Goal: Information Seeking & Learning: Learn about a topic

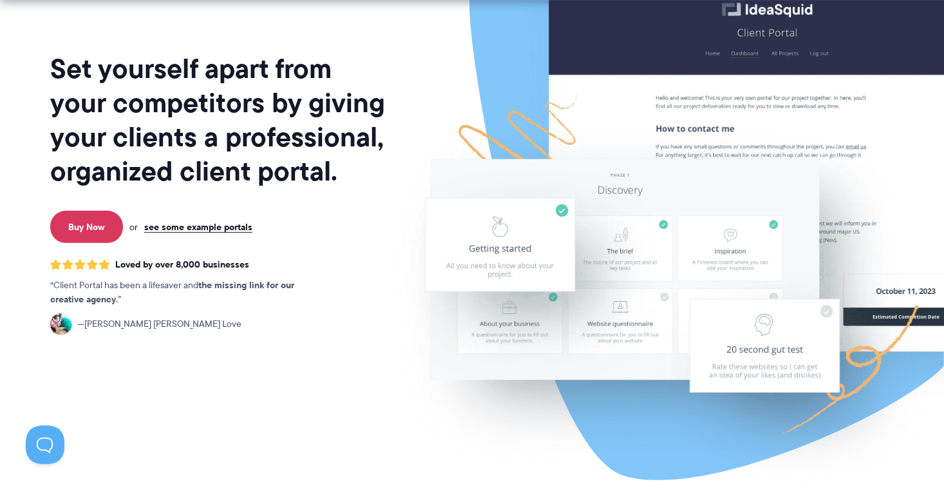
scroll to position [129, 0]
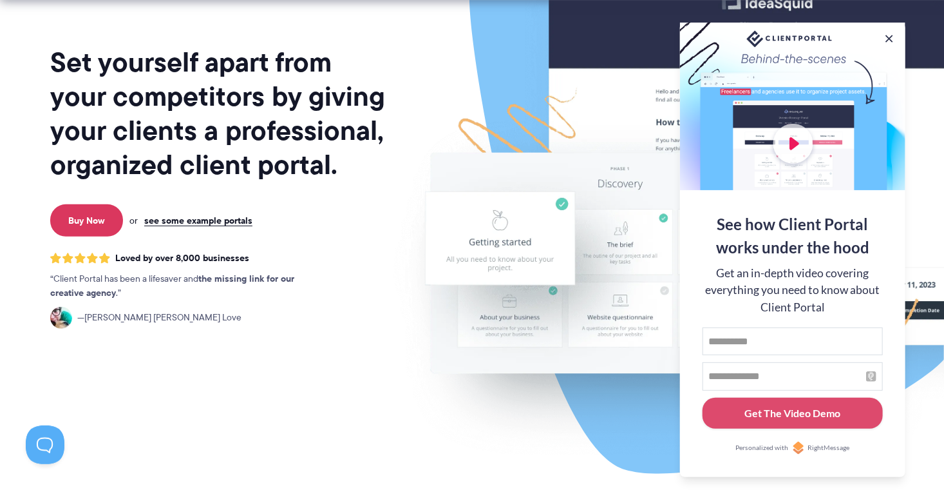
click at [888, 37] on button at bounding box center [889, 38] width 13 height 13
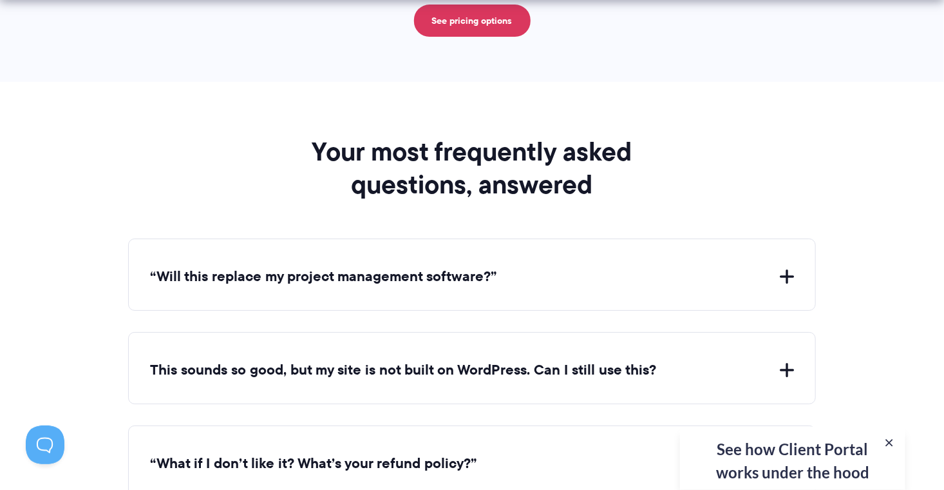
scroll to position [4581, 0]
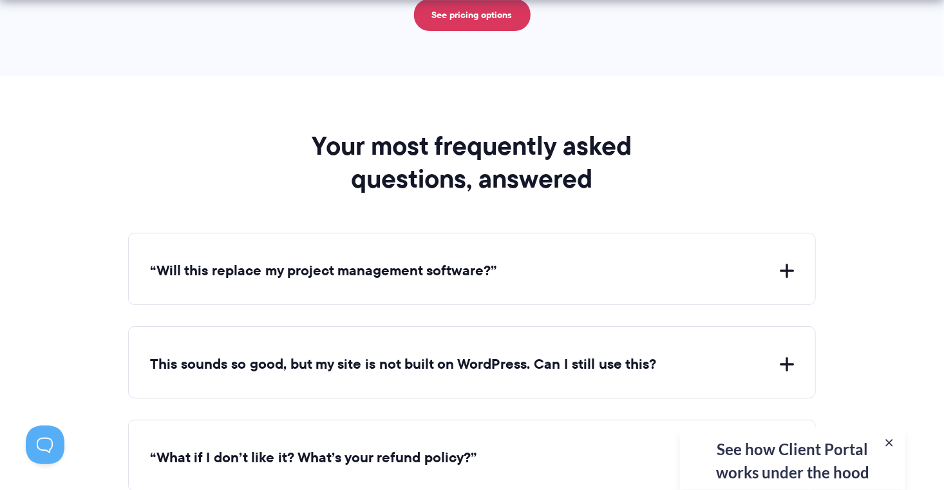
click at [436, 261] on button "“Will this replace my project management software?”" at bounding box center [472, 271] width 644 height 20
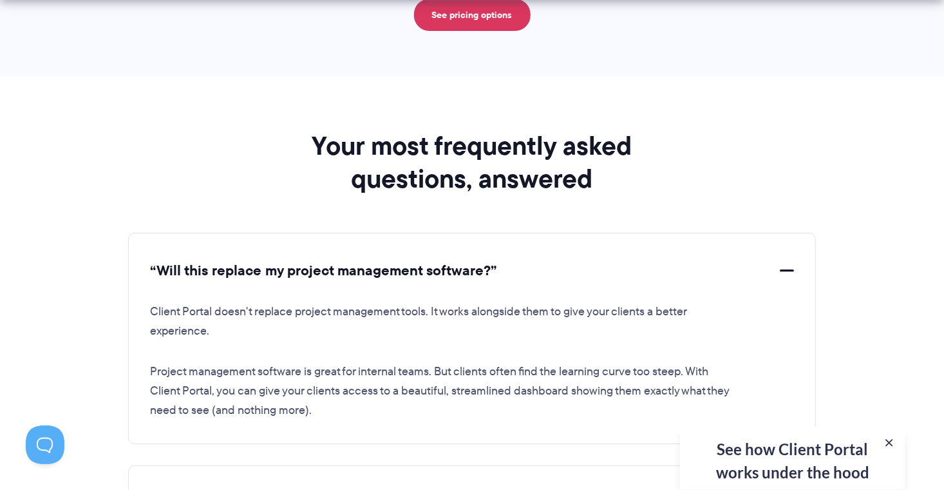
click at [792, 263] on button "“Will this replace my project management software?”" at bounding box center [472, 271] width 644 height 20
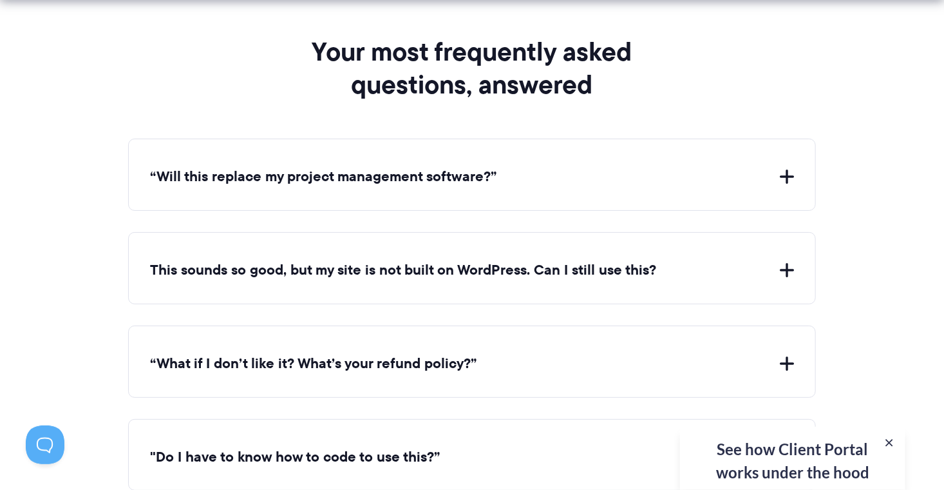
scroll to position [4695, 0]
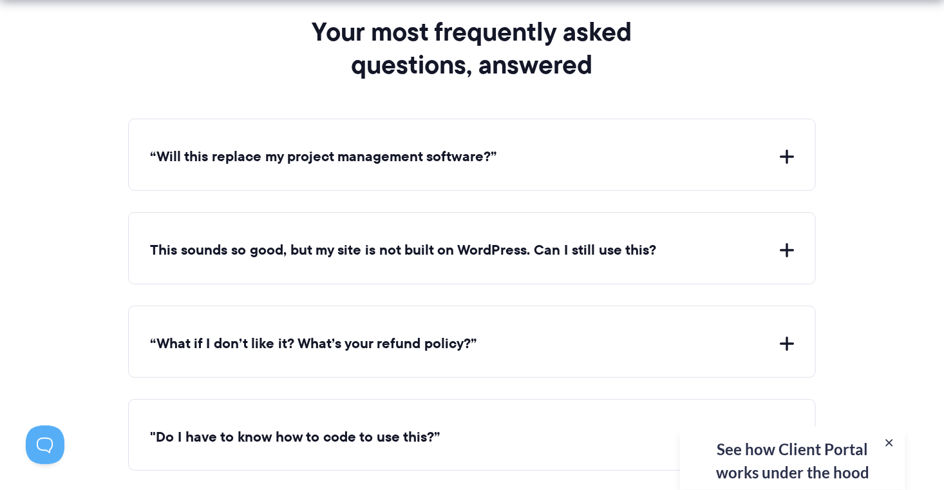
click at [554, 240] on button "This sounds so good, but my site is not built on WordPress. Can I still use thi…" at bounding box center [472, 250] width 644 height 20
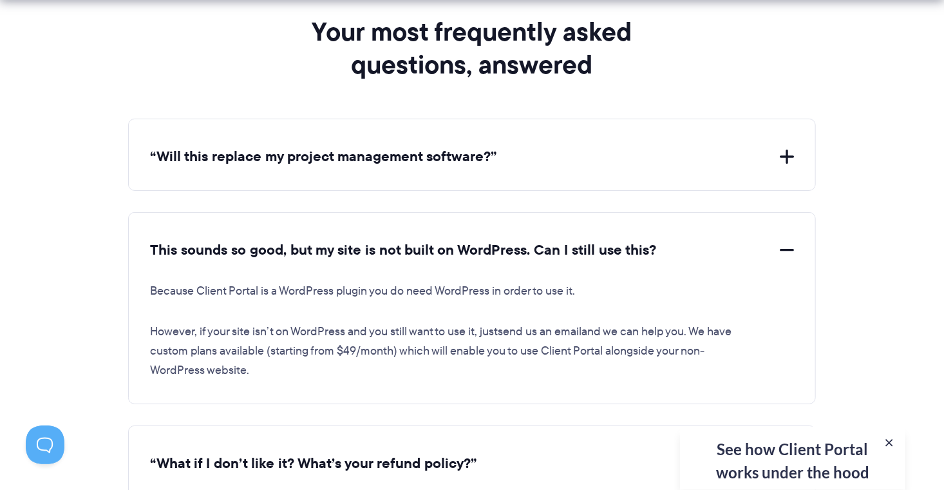
click at [423, 240] on button "This sounds so good, but my site is not built on WordPress. Can I still use thi…" at bounding box center [472, 250] width 644 height 20
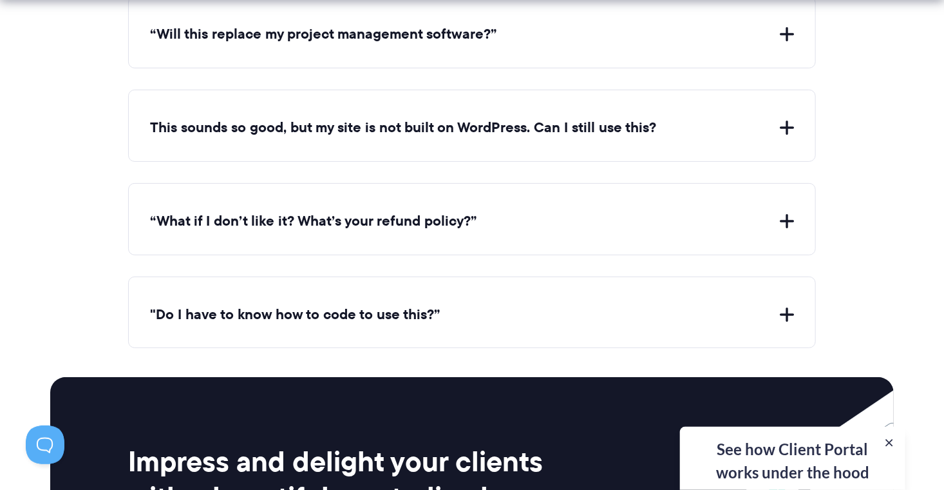
scroll to position [4839, 0]
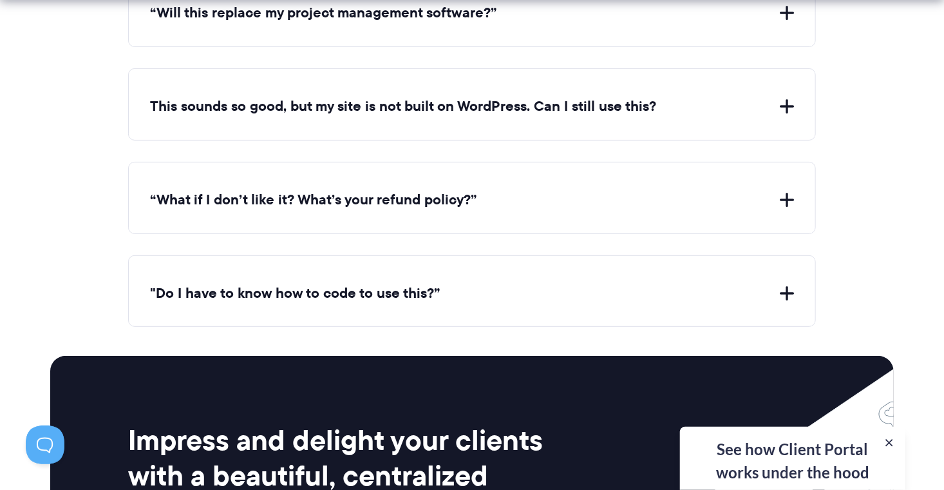
click at [385, 193] on button "“What if I don’t like it? What’s your refund policy?”" at bounding box center [472, 200] width 644 height 20
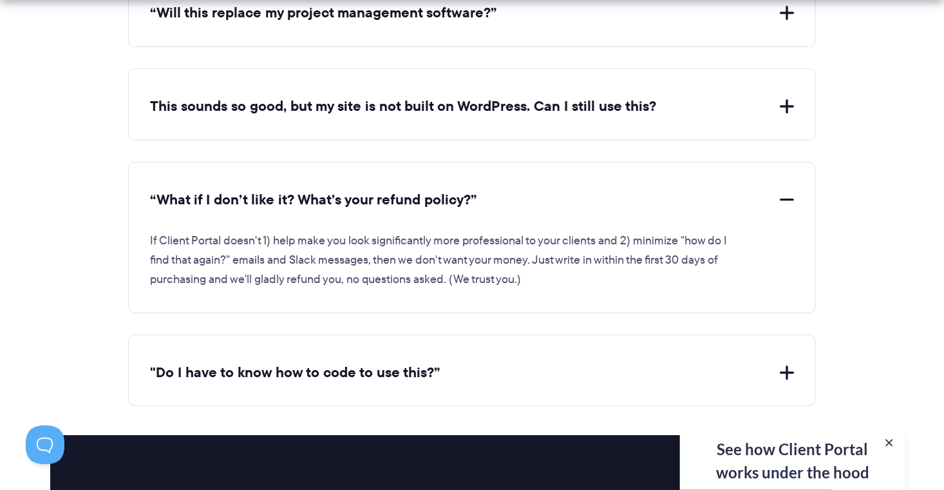
click at [297, 364] on button ""Do I have to know how to code to use this?”" at bounding box center [472, 373] width 644 height 20
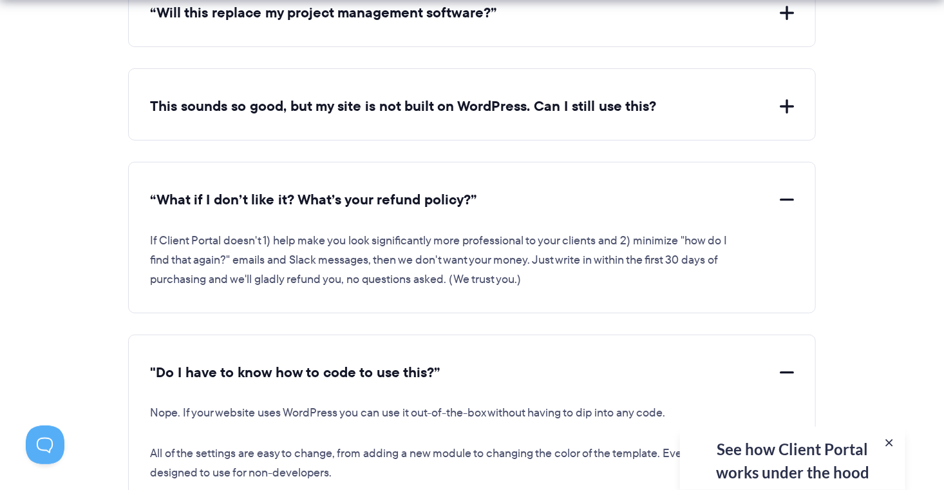
click at [428, 190] on button "“What if I don’t like it? What’s your refund policy?”" at bounding box center [472, 200] width 644 height 20
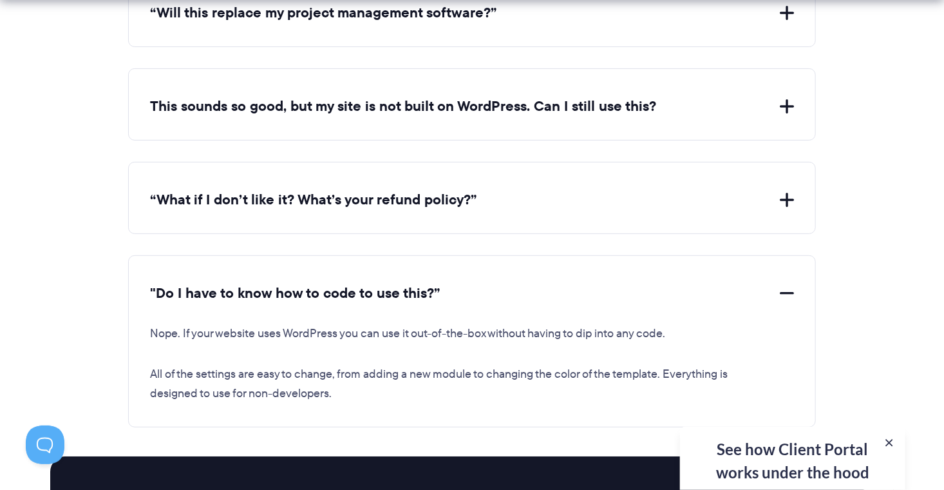
click at [385, 283] on button ""Do I have to know how to code to use this?”" at bounding box center [472, 293] width 644 height 20
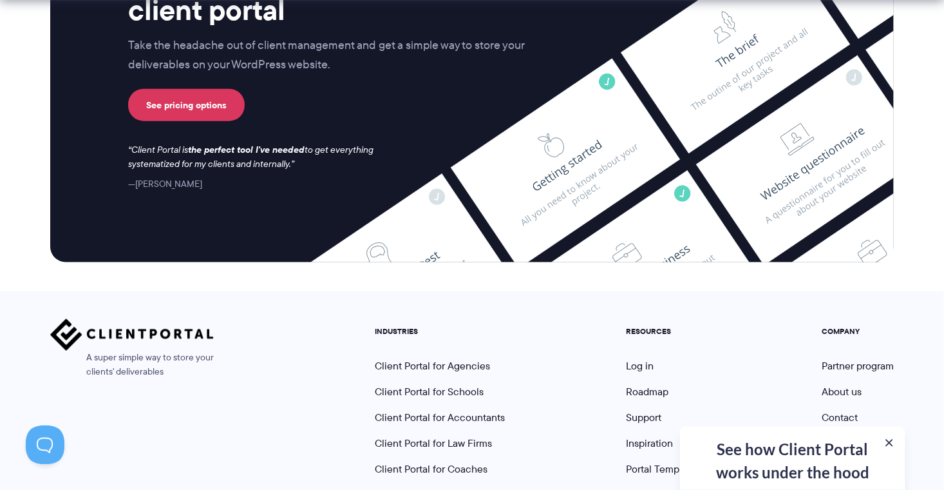
scroll to position [5340, 0]
click at [758, 451] on div "See how Client Portal works under the hood Get an in-depth video covering every…" at bounding box center [792, 457] width 225 height 63
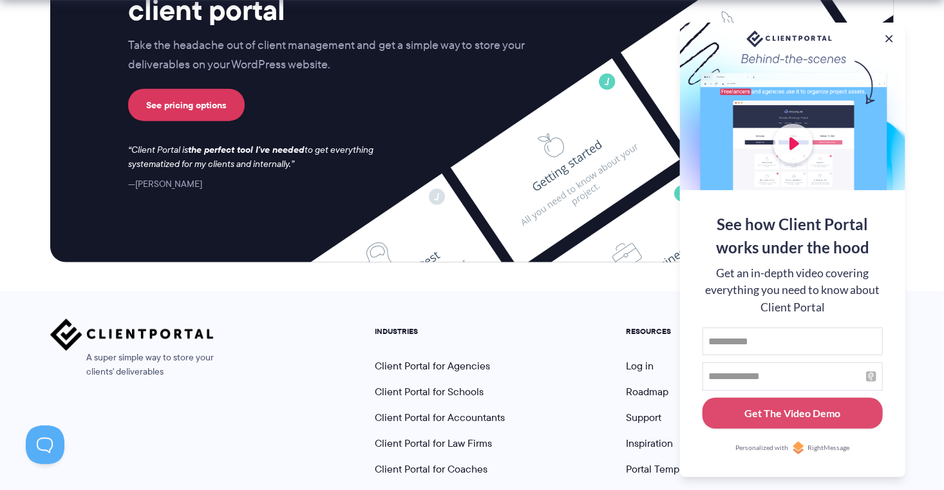
click at [890, 28] on div "See how Client Portal works under the hood Get an in-depth video covering every…" at bounding box center [792, 250] width 225 height 454
click at [889, 35] on button at bounding box center [889, 38] width 15 height 15
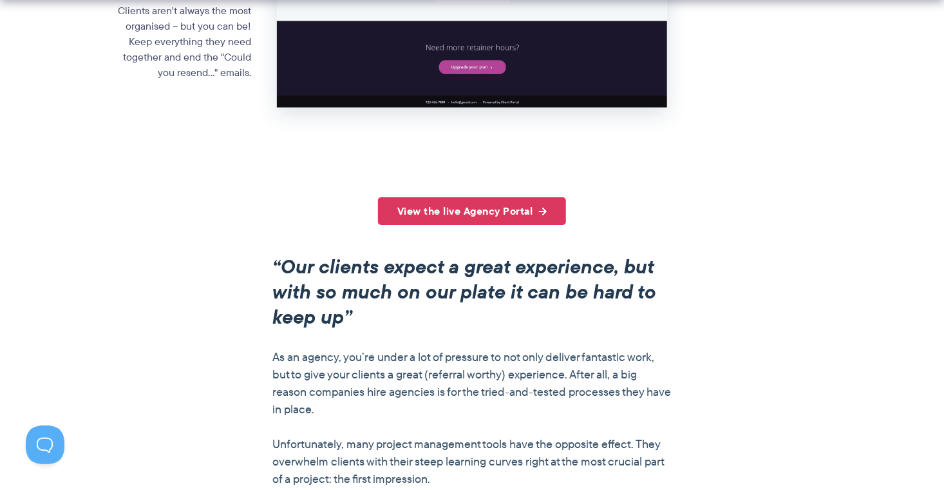
scroll to position [859, 0]
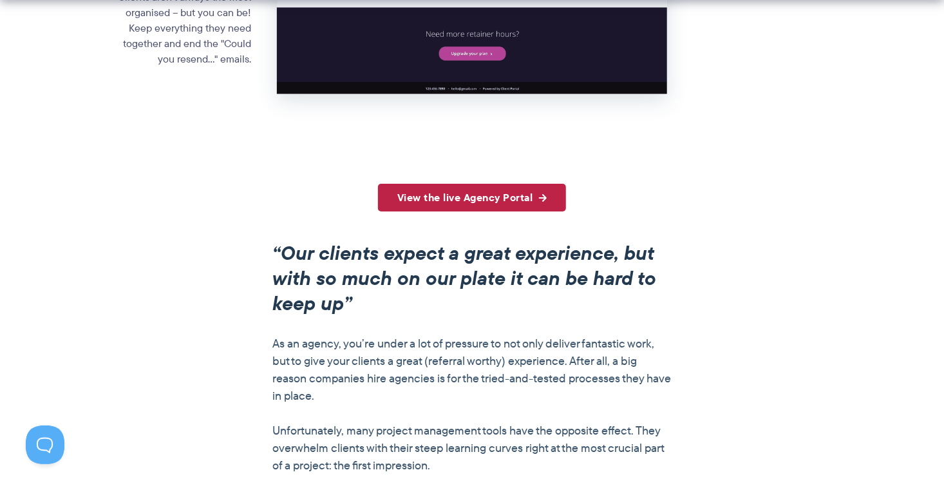
click at [433, 196] on link "View the live Agency Portal" at bounding box center [472, 198] width 189 height 28
click at [473, 193] on link "View the live Agency Portal" at bounding box center [472, 198] width 189 height 28
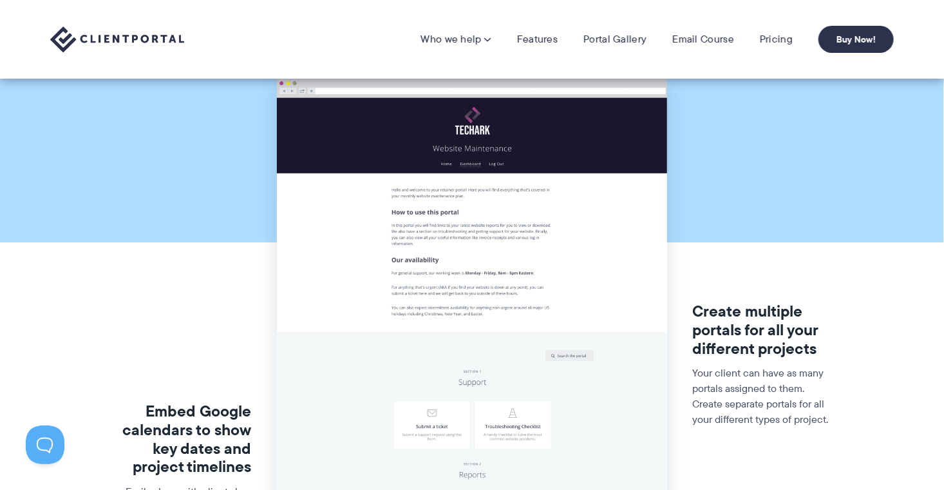
scroll to position [0, 0]
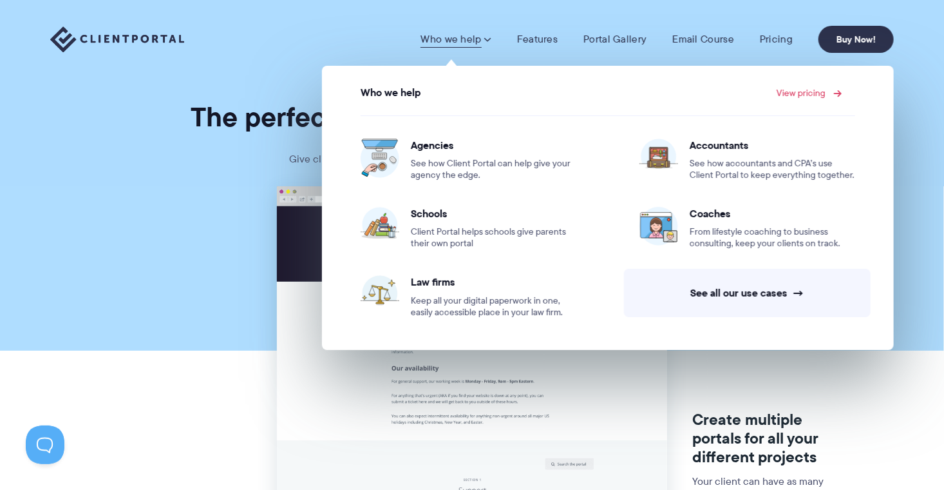
click at [809, 90] on link "View pricing" at bounding box center [808, 92] width 62 height 9
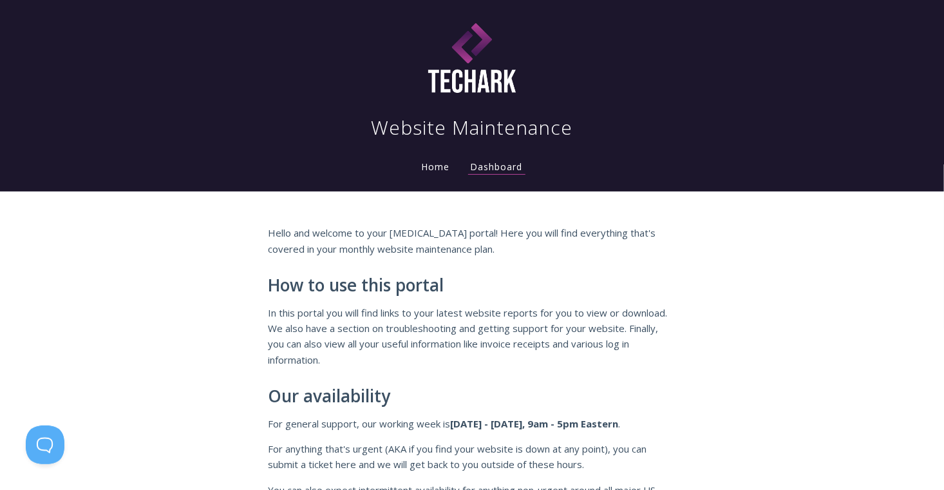
click at [419, 173] on link "Home" at bounding box center [436, 166] width 34 height 12
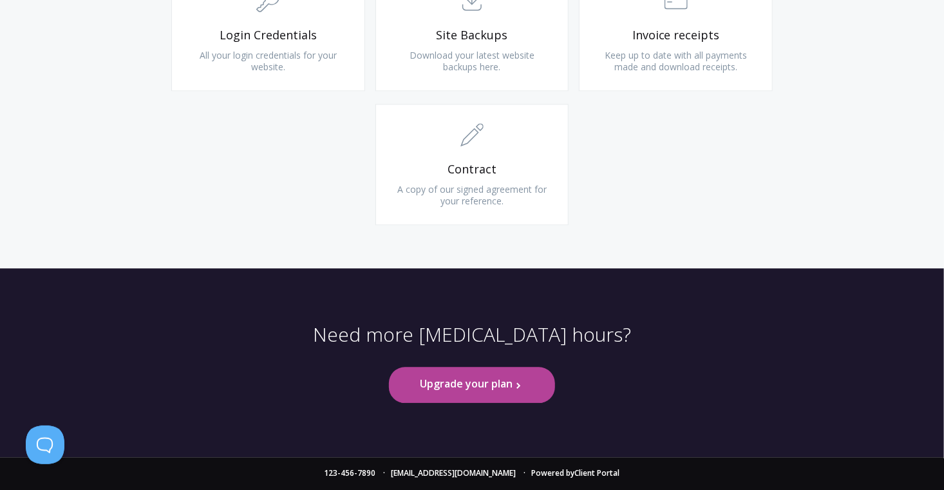
scroll to position [1662, 0]
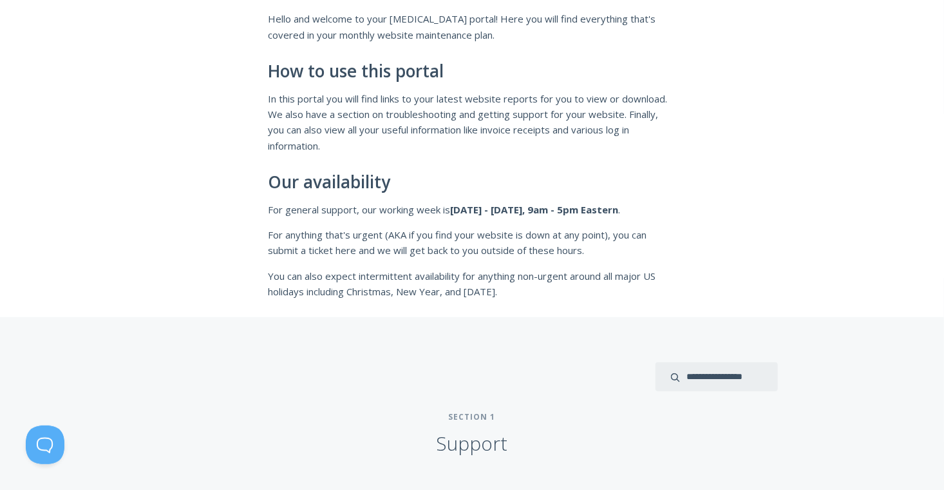
scroll to position [215, 0]
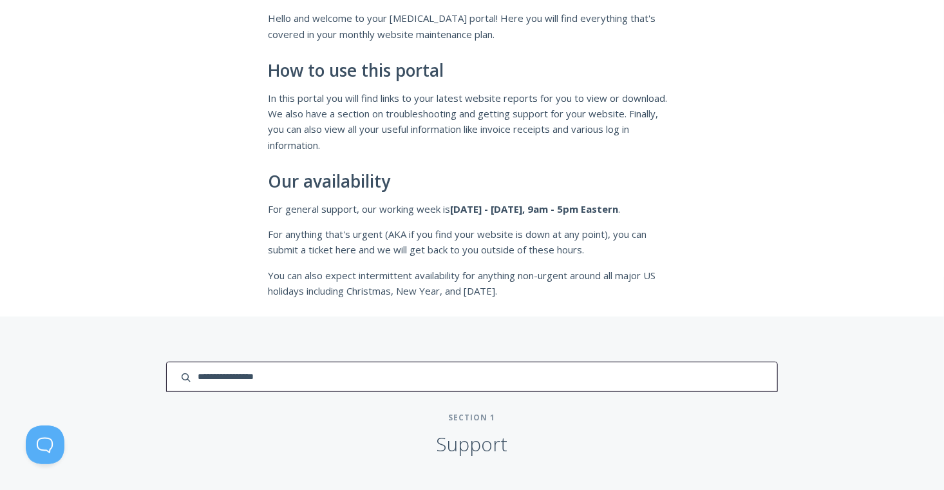
click at [166, 383] on input "search input" at bounding box center [472, 376] width 612 height 30
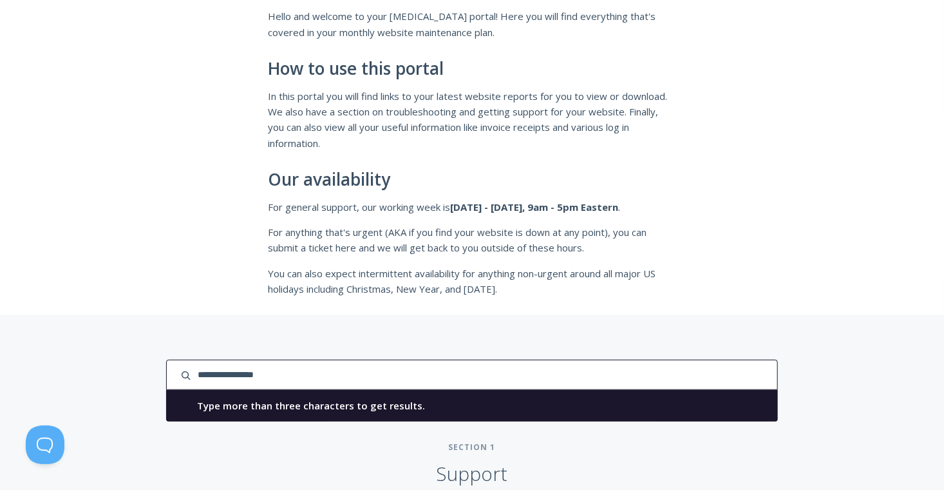
scroll to position [0, 0]
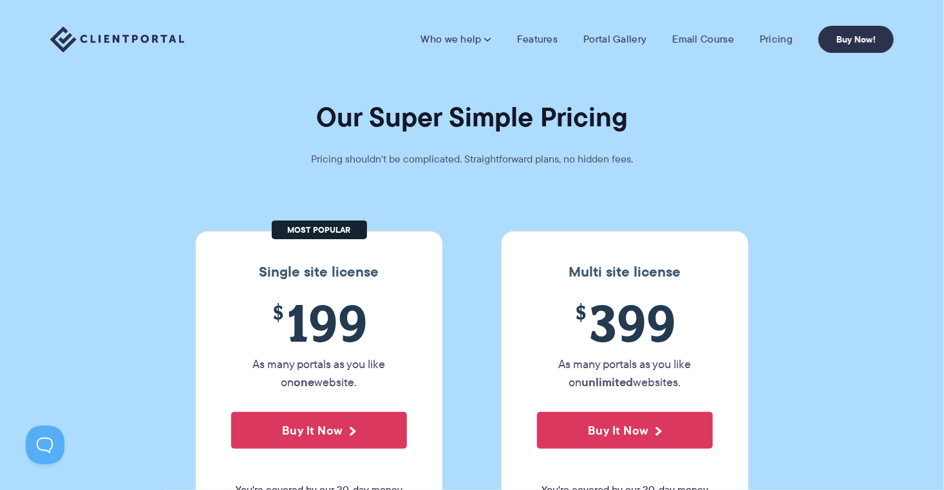
click at [111, 42] on img at bounding box center [117, 39] width 134 height 26
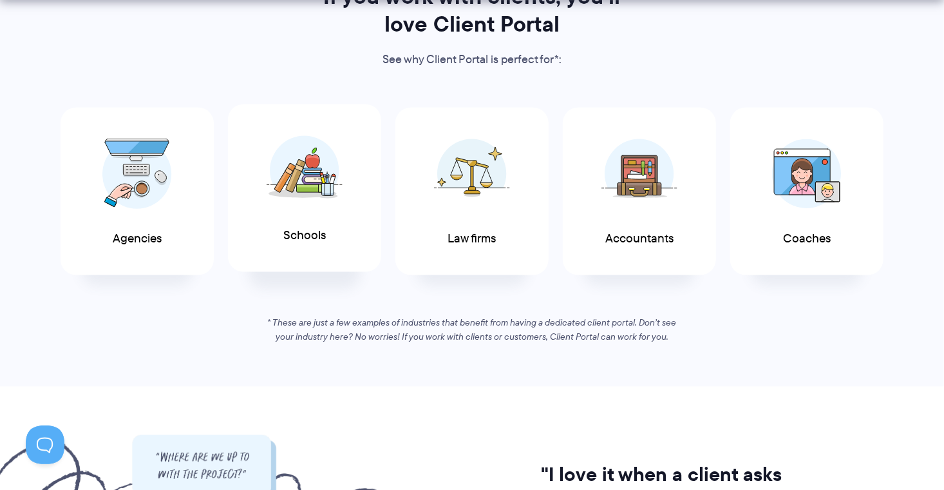
scroll to position [687, 0]
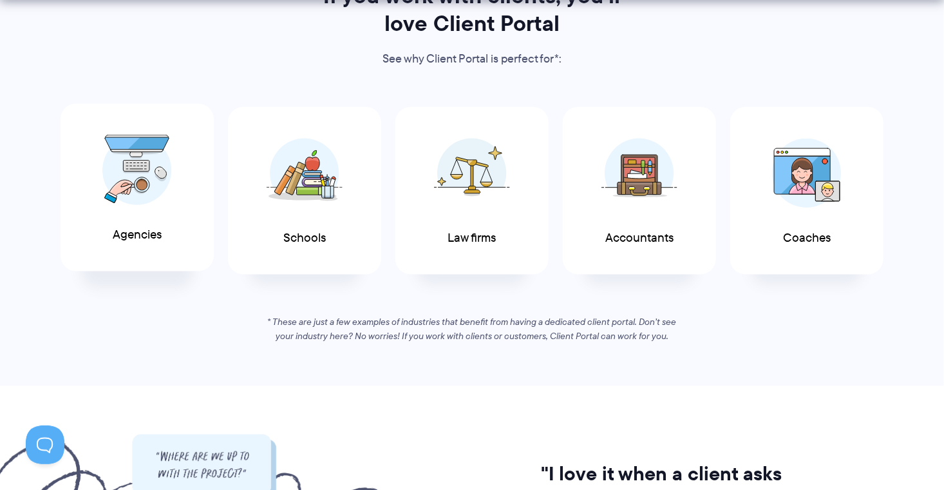
click at [137, 184] on img at bounding box center [137, 170] width 70 height 71
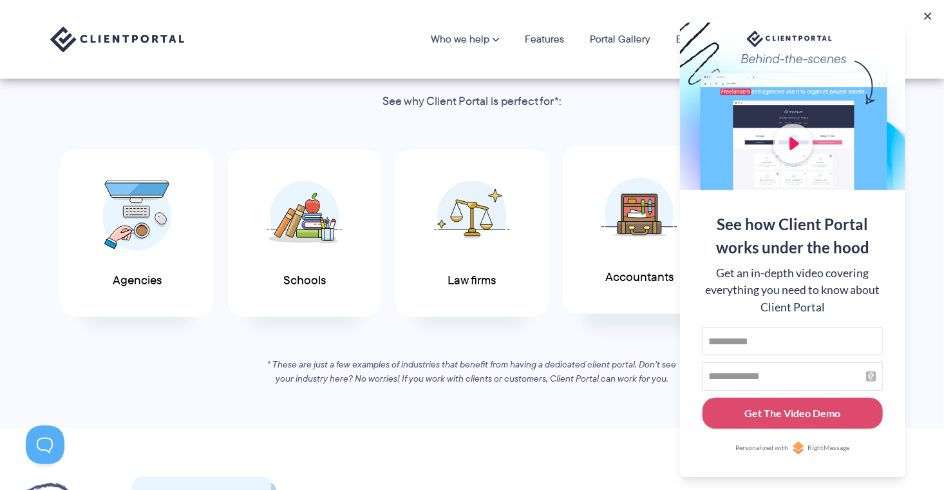
scroll to position [644, 0]
click at [932, 14] on button at bounding box center [928, 16] width 13 height 13
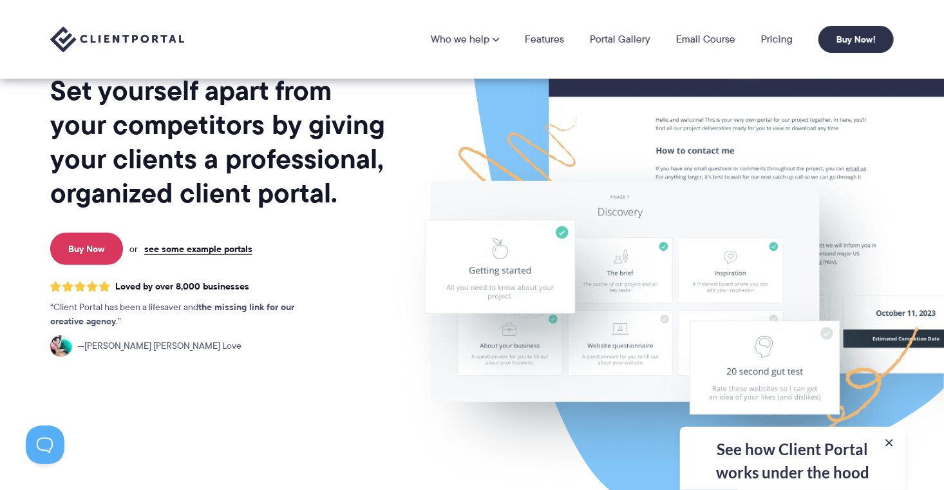
scroll to position [0, 0]
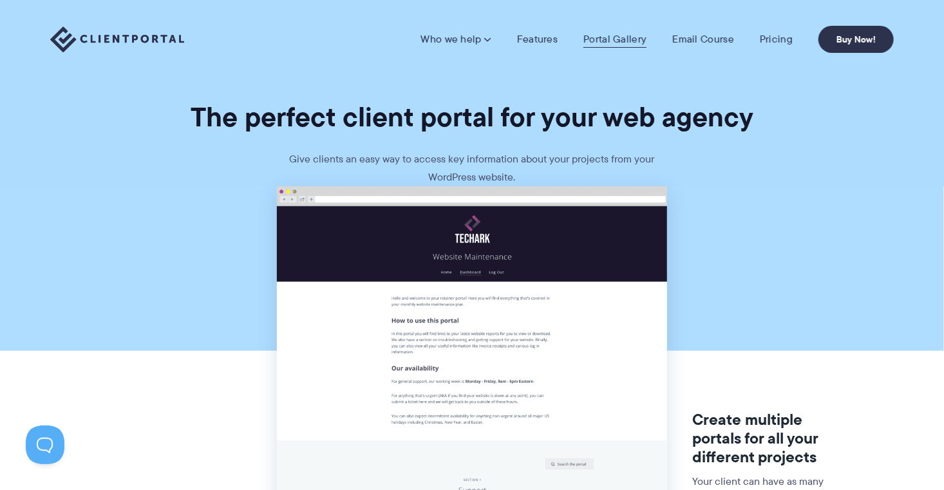
click at [624, 37] on link "Portal Gallery" at bounding box center [615, 39] width 63 height 13
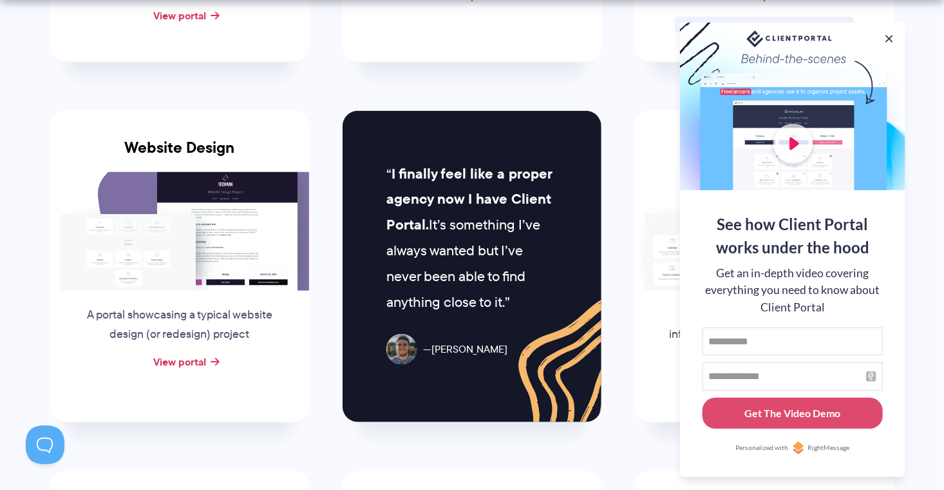
scroll to position [558, 0]
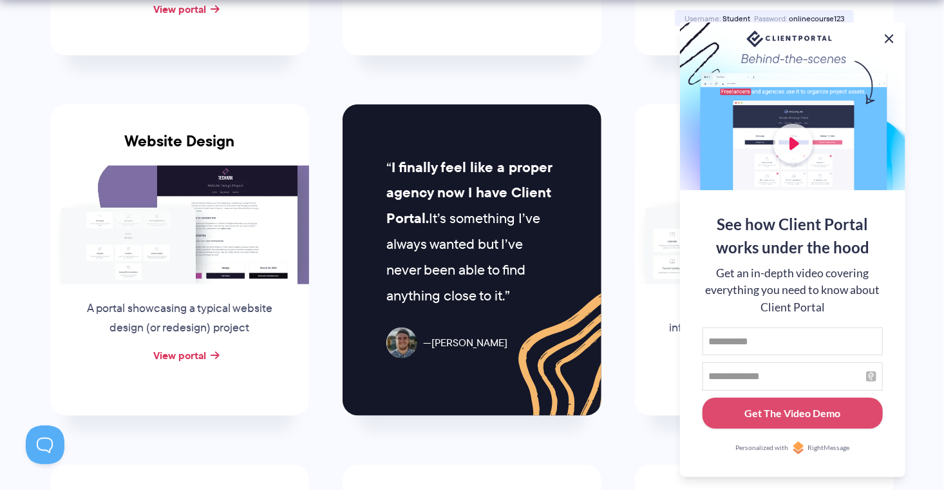
click at [889, 34] on button at bounding box center [889, 38] width 15 height 15
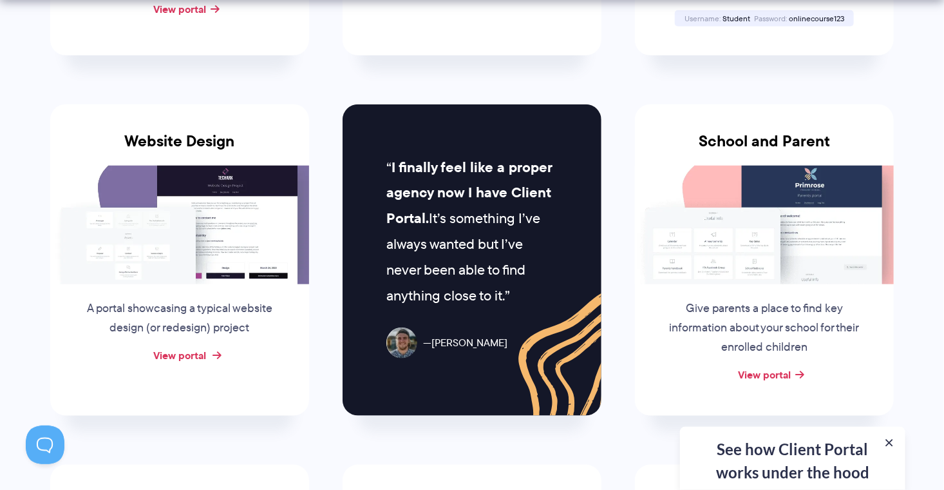
click at [176, 347] on link "View portal" at bounding box center [179, 354] width 53 height 15
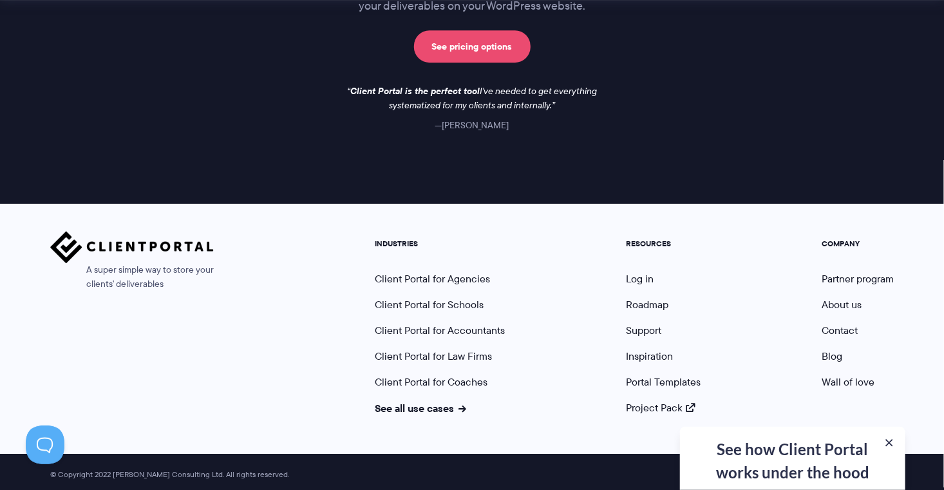
scroll to position [1969, 0]
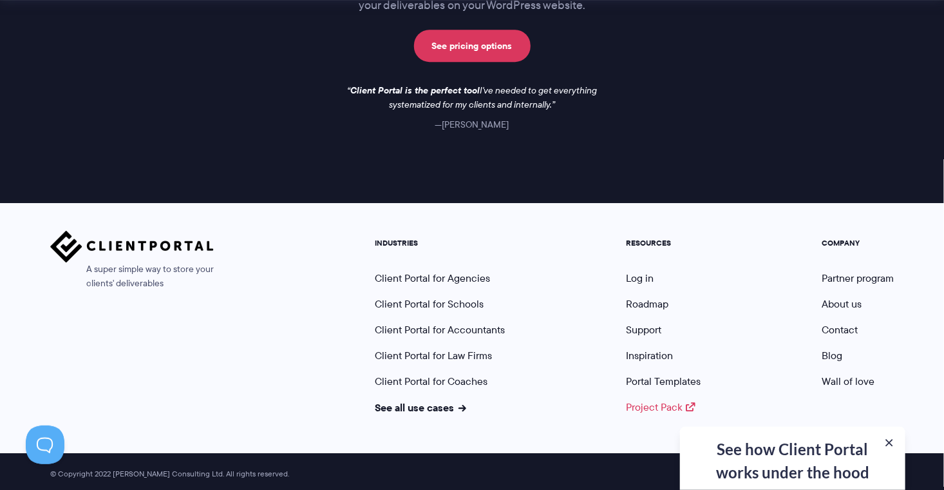
click at [646, 405] on link "Project Pack" at bounding box center [661, 406] width 70 height 15
